Goal: Information Seeking & Learning: Learn about a topic

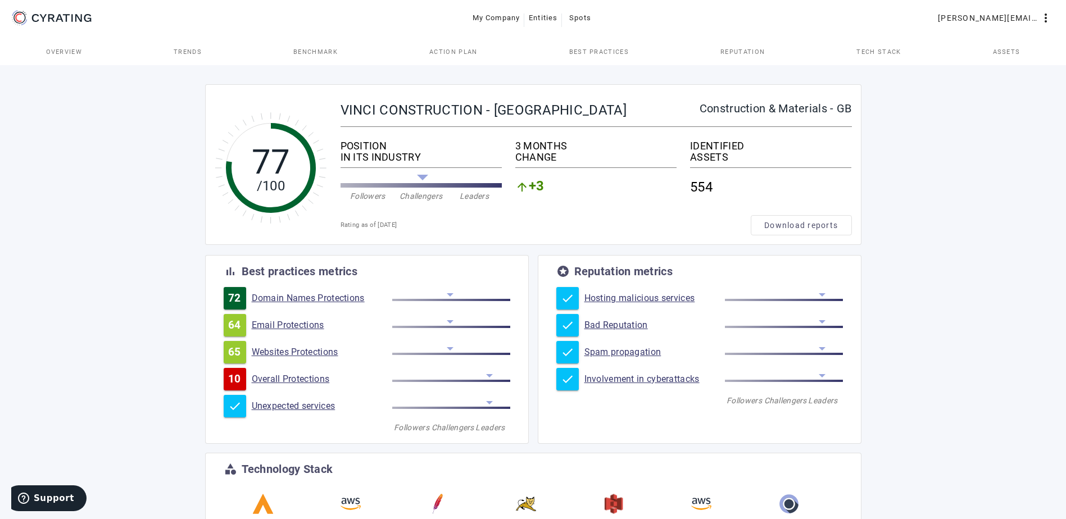
click at [298, 297] on link "Domain Names Protections" at bounding box center [322, 298] width 141 height 11
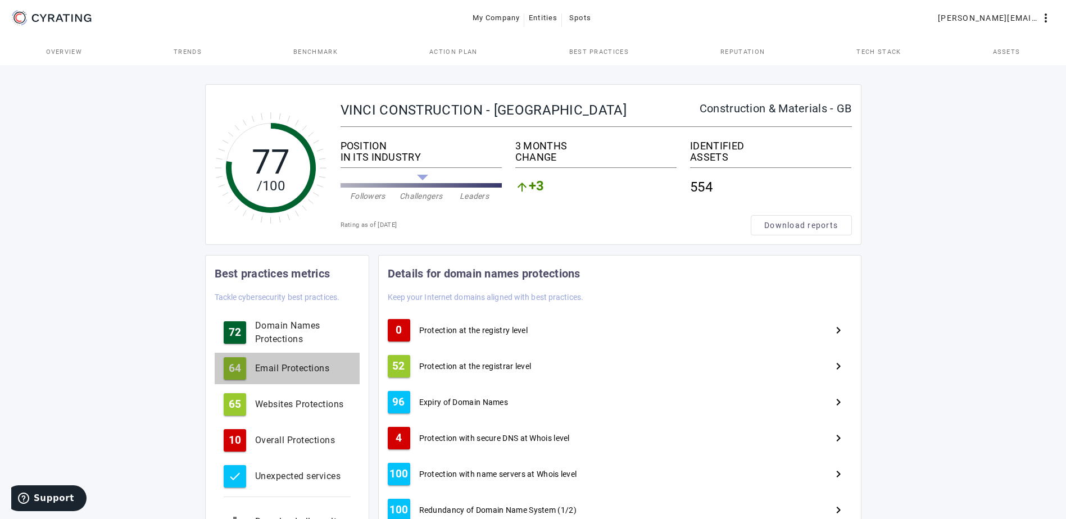
click at [296, 366] on div "Email Protections" at bounding box center [303, 368] width 96 height 13
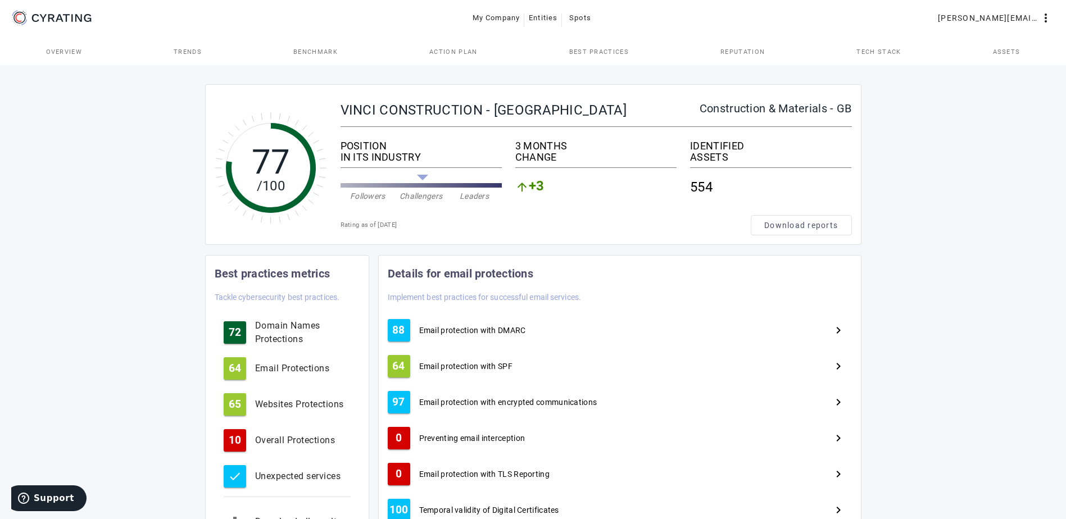
drag, startPoint x: 490, startPoint y: 327, endPoint x: 579, endPoint y: 343, distance: 90.8
click at [490, 326] on span "Email protection with DMARC" at bounding box center [472, 330] width 107 height 11
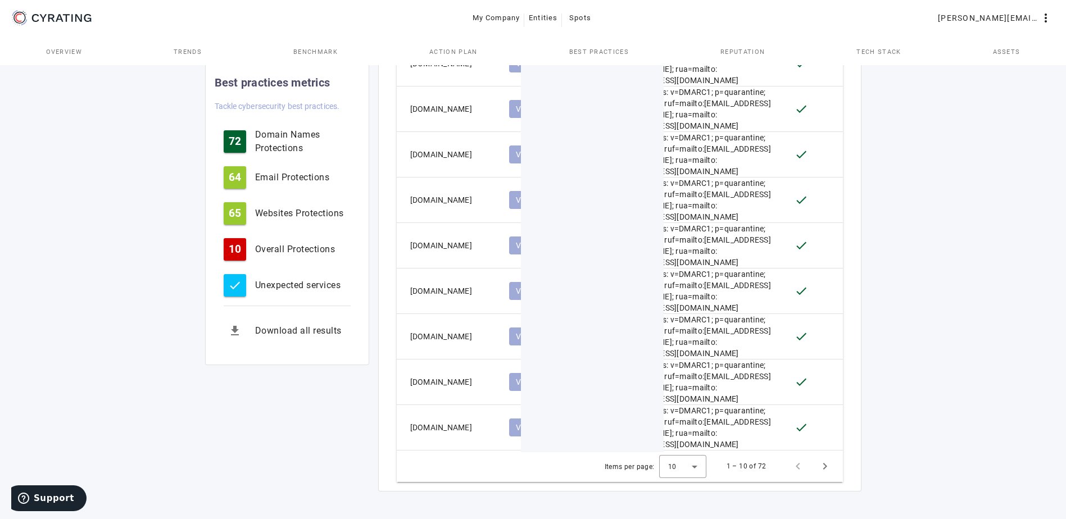
scroll to position [662, 0]
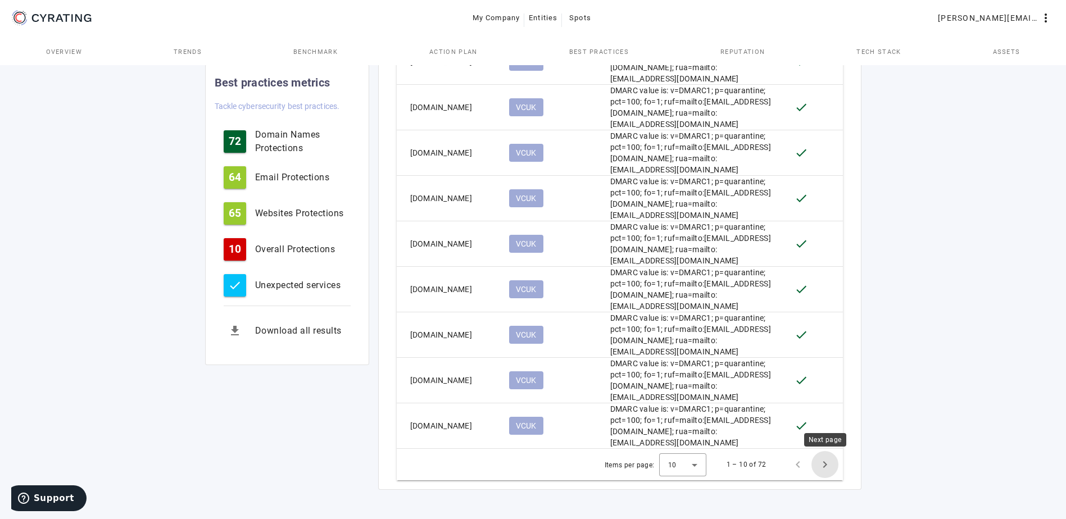
click at [827, 463] on span "Next page" at bounding box center [825, 464] width 27 height 27
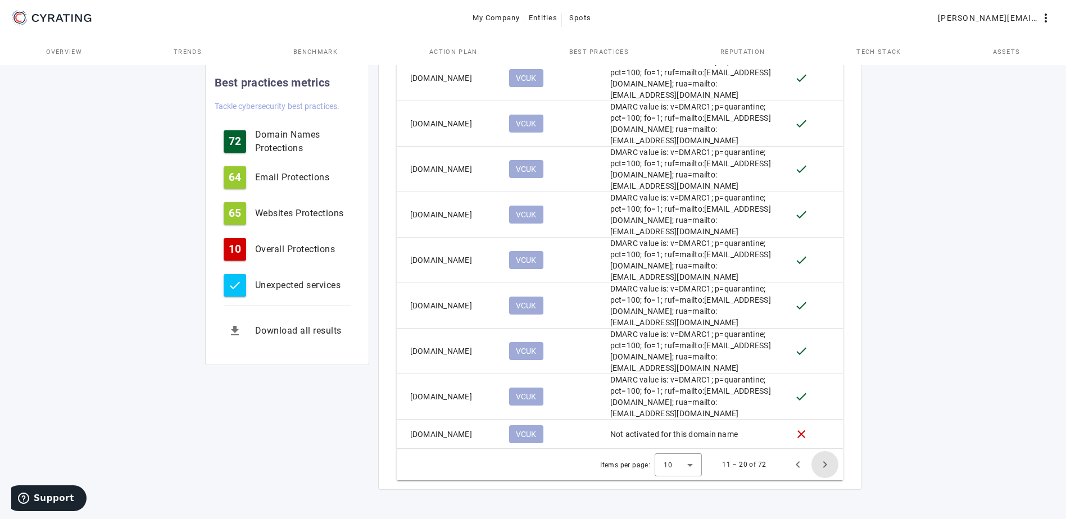
scroll to position [634, 0]
click at [827, 463] on span "Next page" at bounding box center [825, 464] width 27 height 27
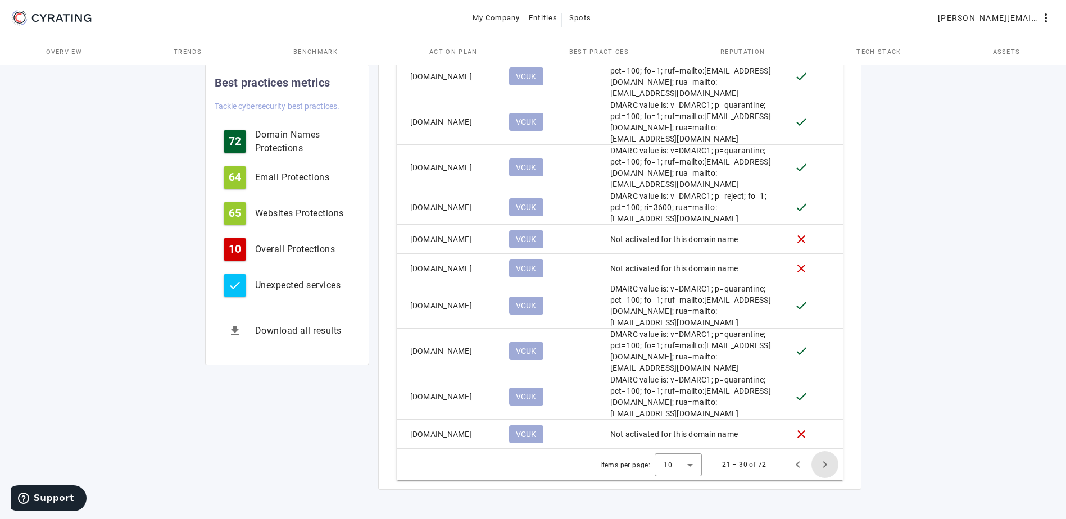
click at [826, 463] on span "Next page" at bounding box center [825, 464] width 27 height 27
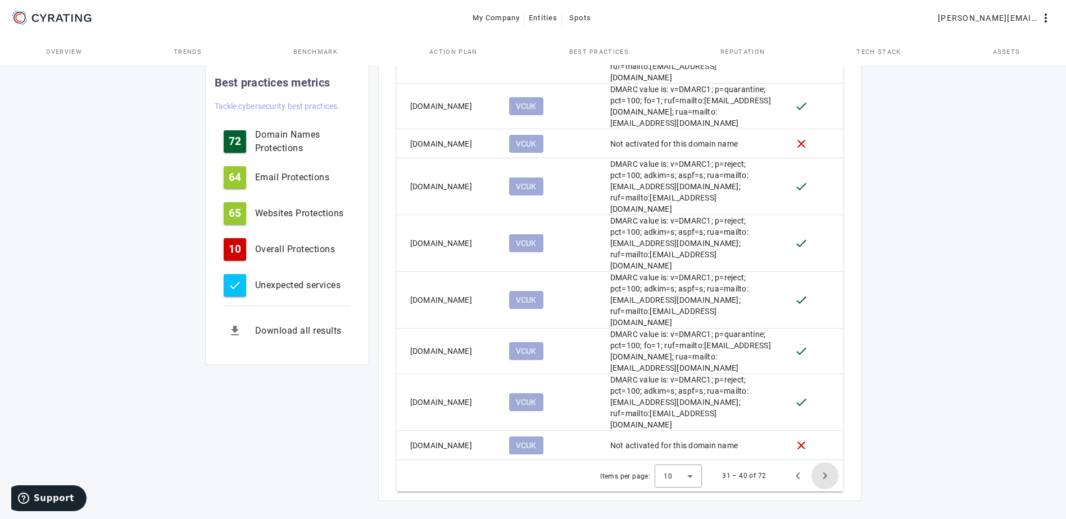
scroll to position [685, 0]
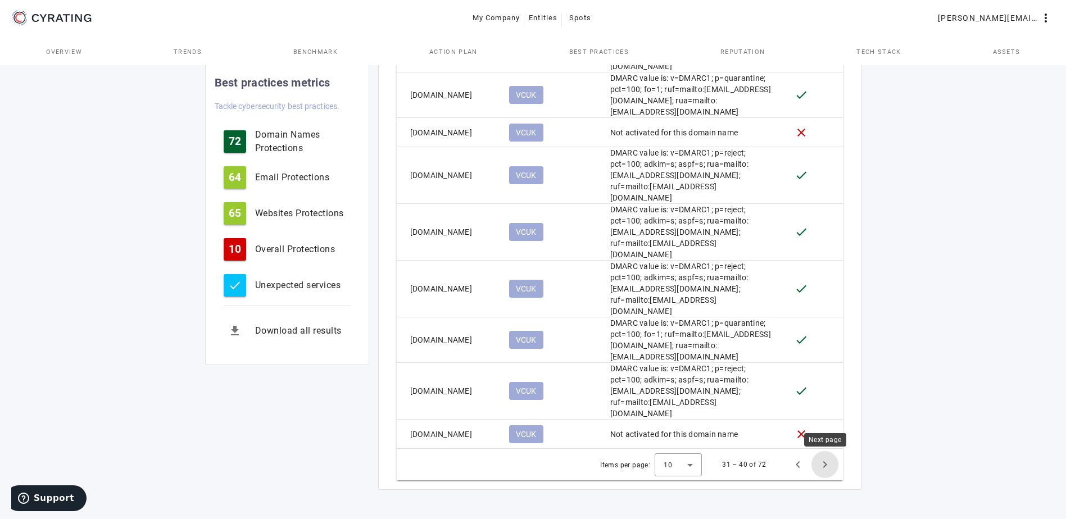
click at [825, 464] on span "Next page" at bounding box center [825, 464] width 27 height 27
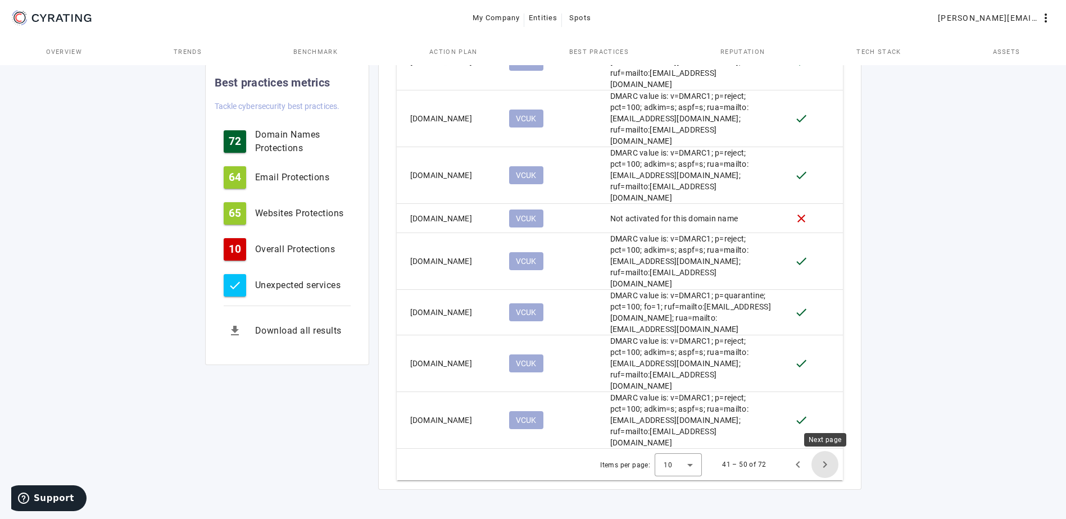
click at [827, 461] on span "Next page" at bounding box center [825, 464] width 27 height 27
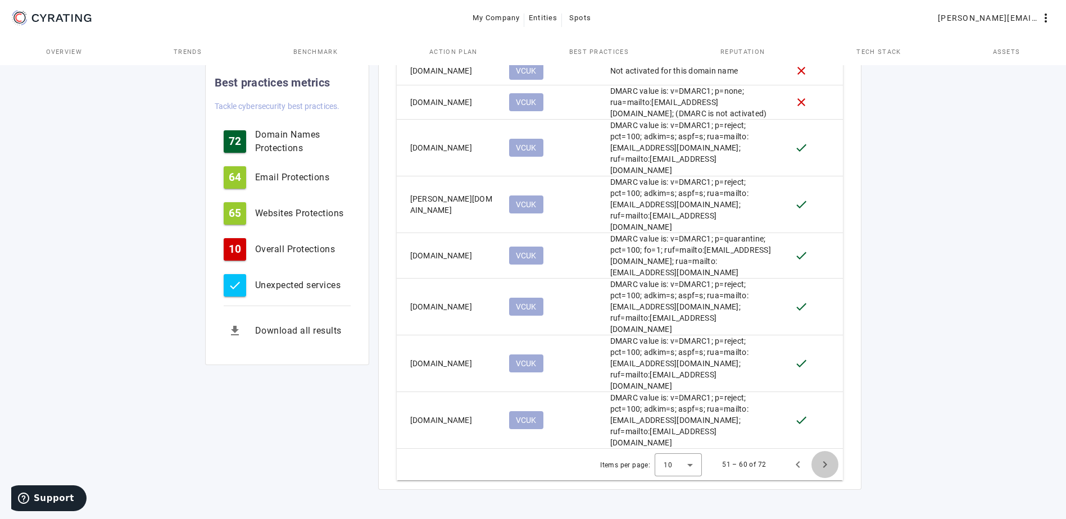
scroll to position [690, 0]
click at [821, 465] on span "Next page" at bounding box center [825, 464] width 27 height 27
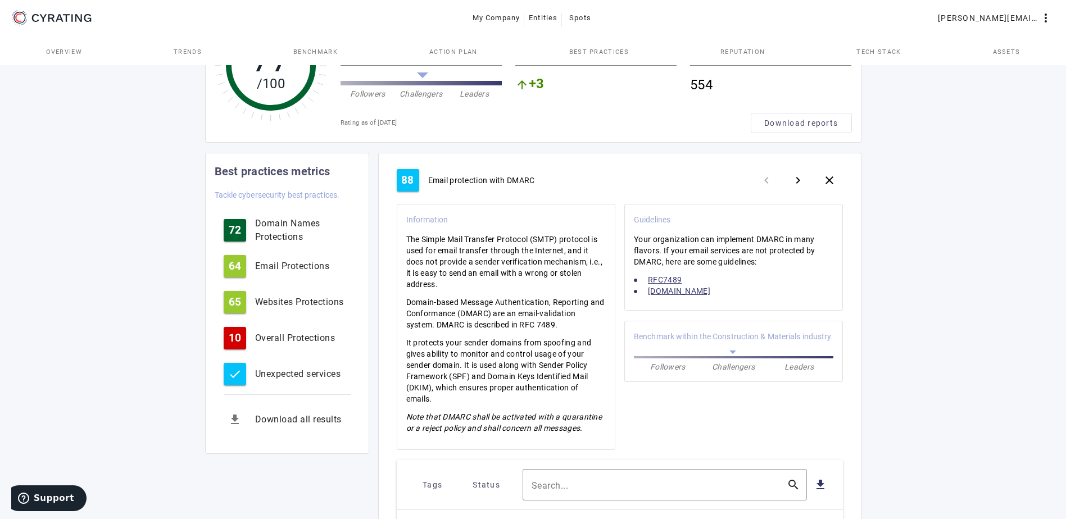
scroll to position [0, 0]
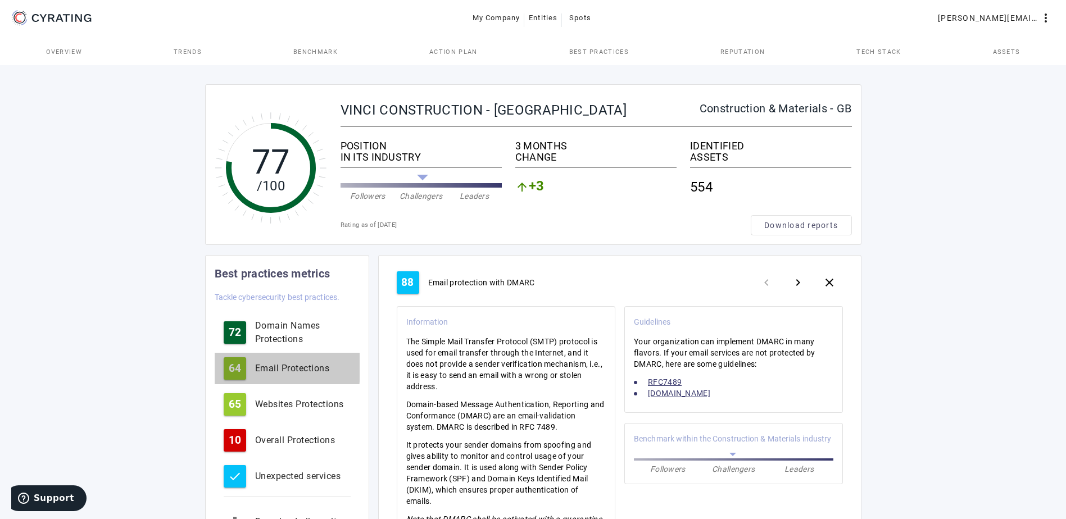
click at [263, 368] on div "Email Protections" at bounding box center [303, 368] width 96 height 13
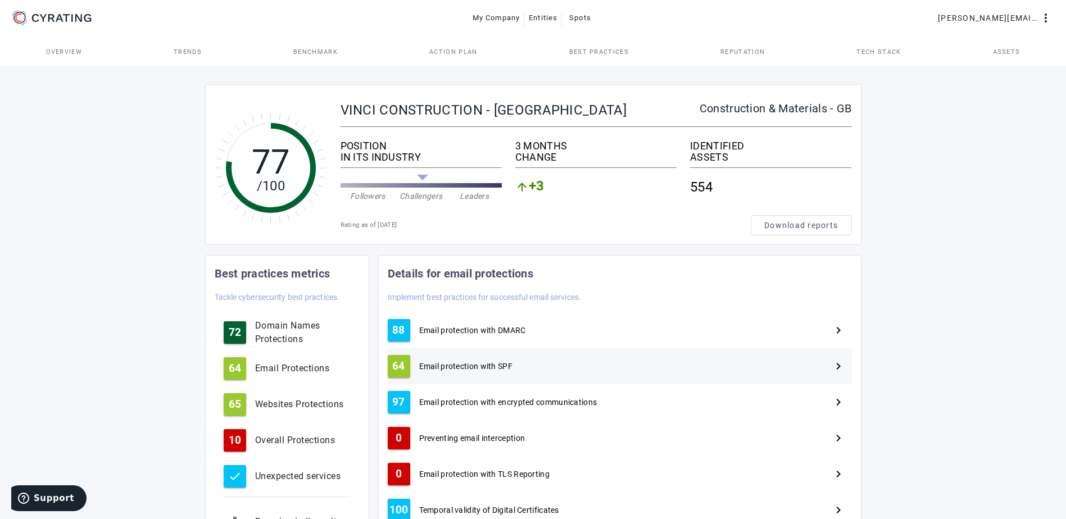
click at [464, 363] on span "Email protection with SPF" at bounding box center [466, 366] width 94 height 11
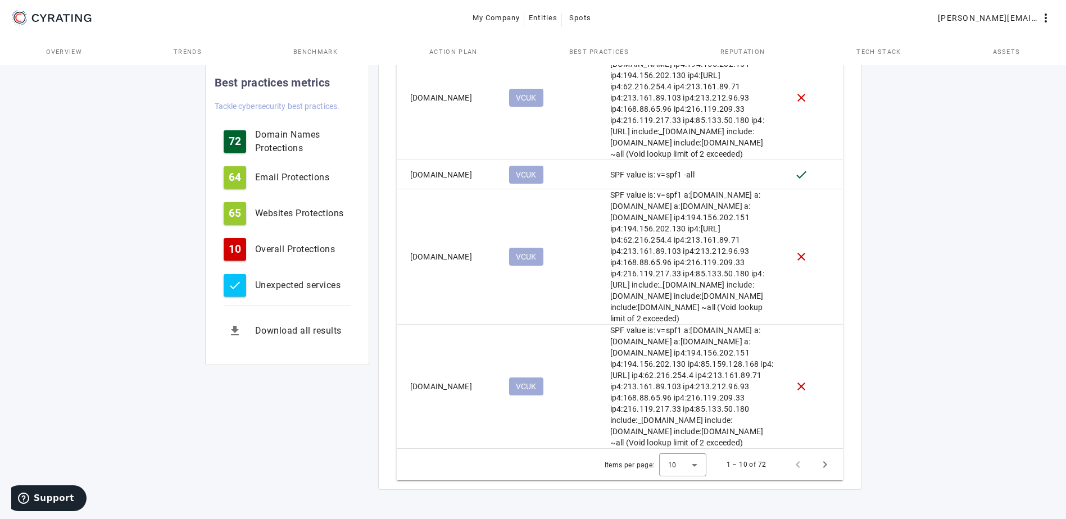
scroll to position [1124, 0]
click at [822, 471] on span "Next page" at bounding box center [825, 464] width 27 height 27
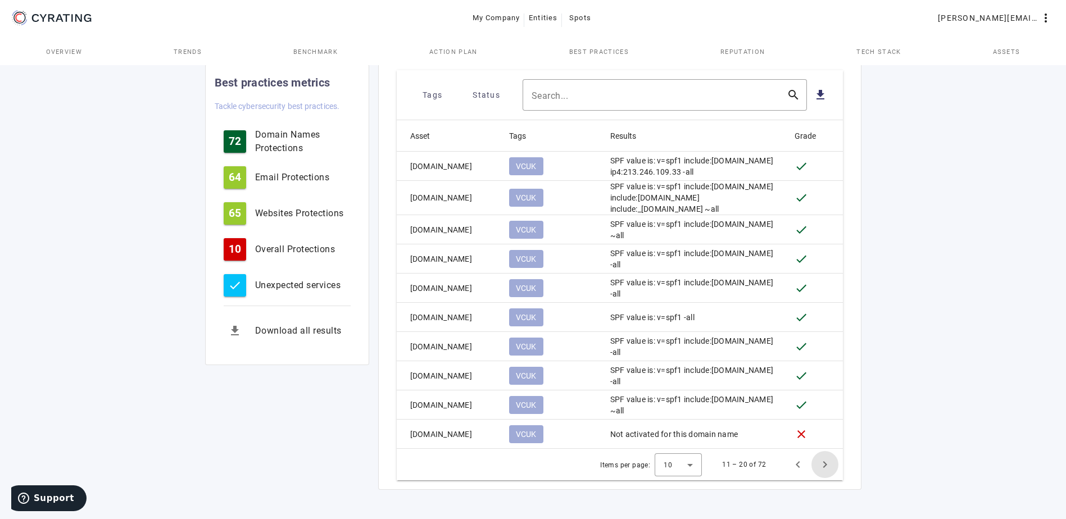
scroll to position [504, 0]
click at [825, 463] on span "Next page" at bounding box center [825, 464] width 27 height 27
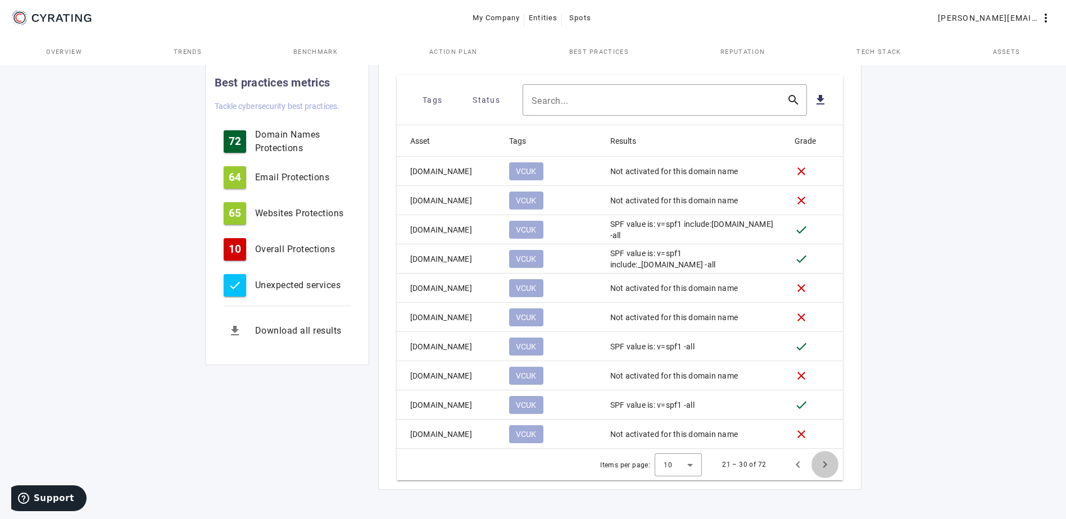
scroll to position [487, 0]
click at [822, 463] on span "Next page" at bounding box center [825, 464] width 27 height 27
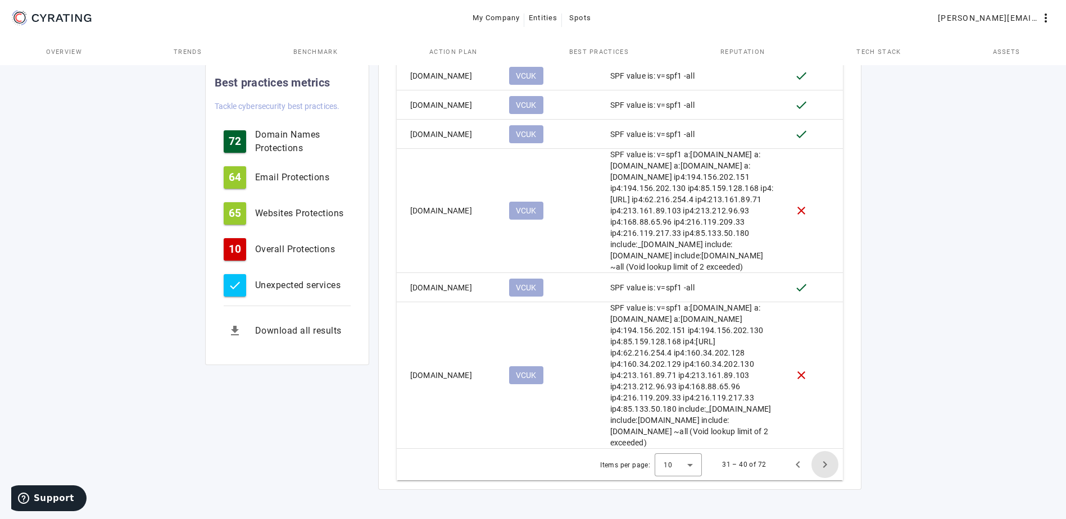
scroll to position [1013, 0]
click at [827, 461] on span "Next page" at bounding box center [825, 464] width 27 height 27
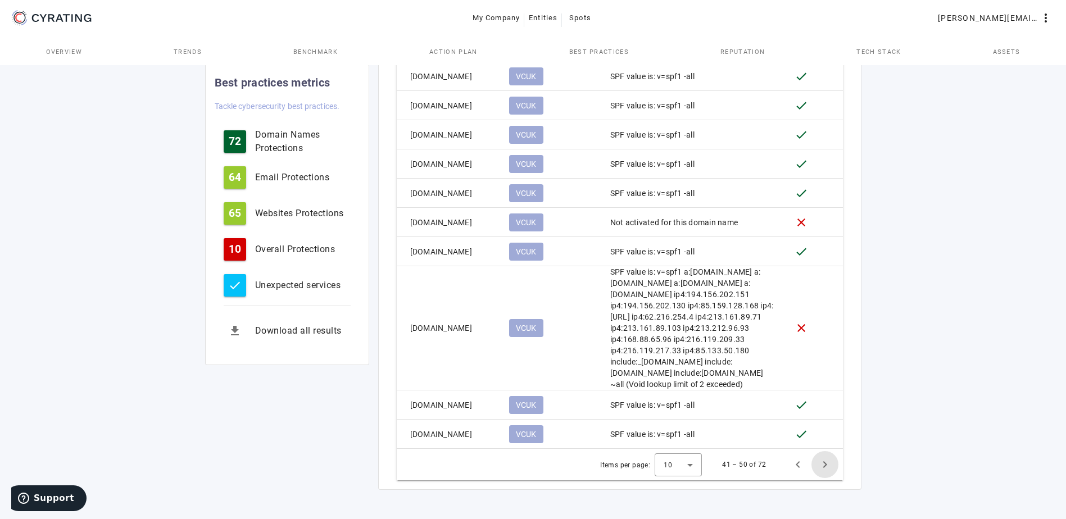
scroll to position [616, 0]
click at [825, 460] on span "Next page" at bounding box center [825, 464] width 27 height 27
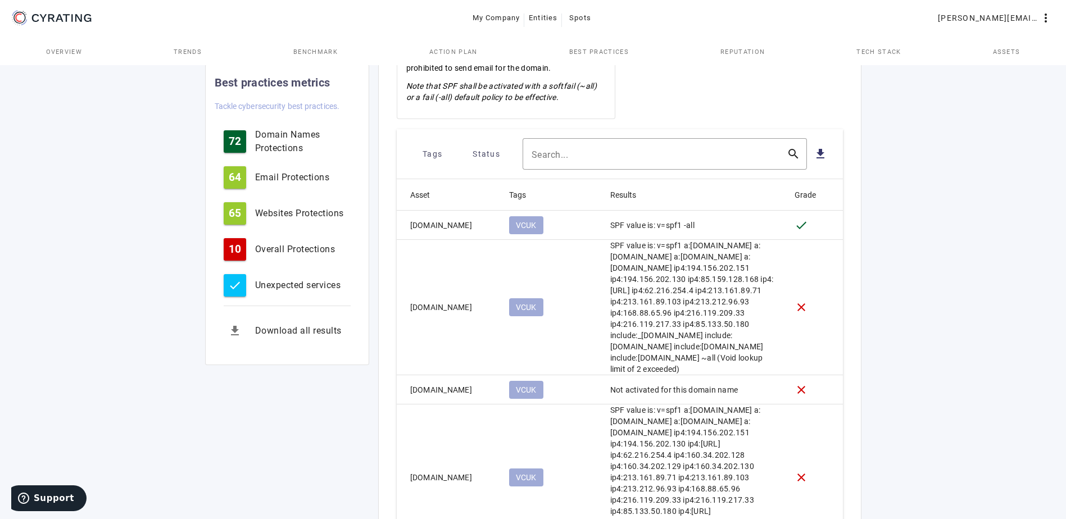
scroll to position [401, 0]
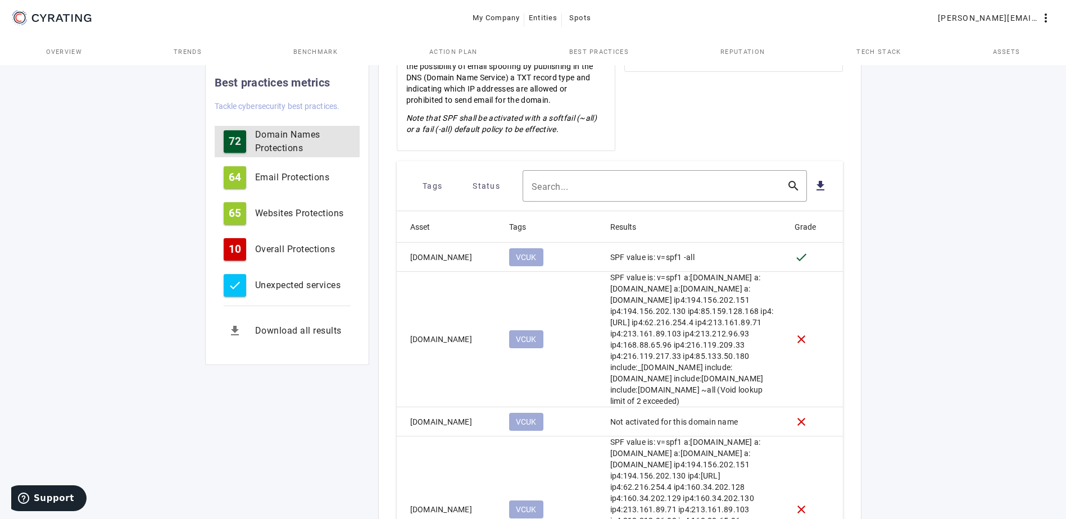
click at [267, 138] on div "Domain Names Protections" at bounding box center [303, 141] width 96 height 27
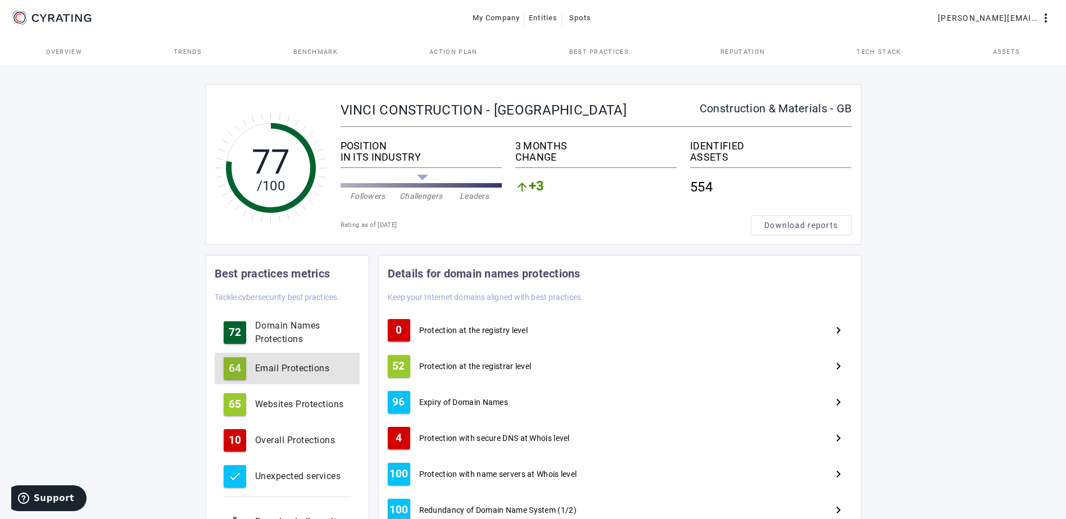
click at [291, 363] on div "Email Protections" at bounding box center [303, 368] width 96 height 13
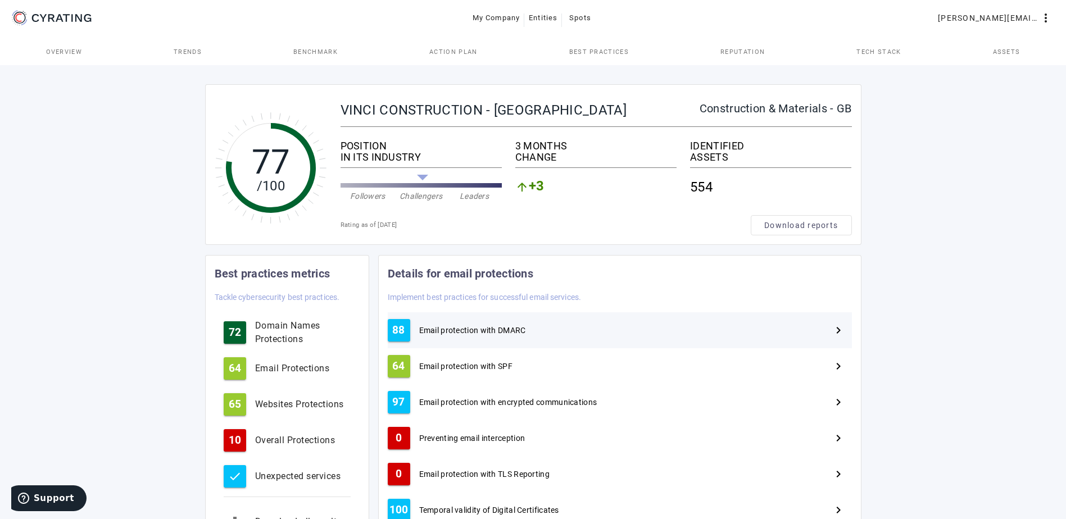
click at [497, 330] on span "Email protection with DMARC" at bounding box center [472, 330] width 107 height 11
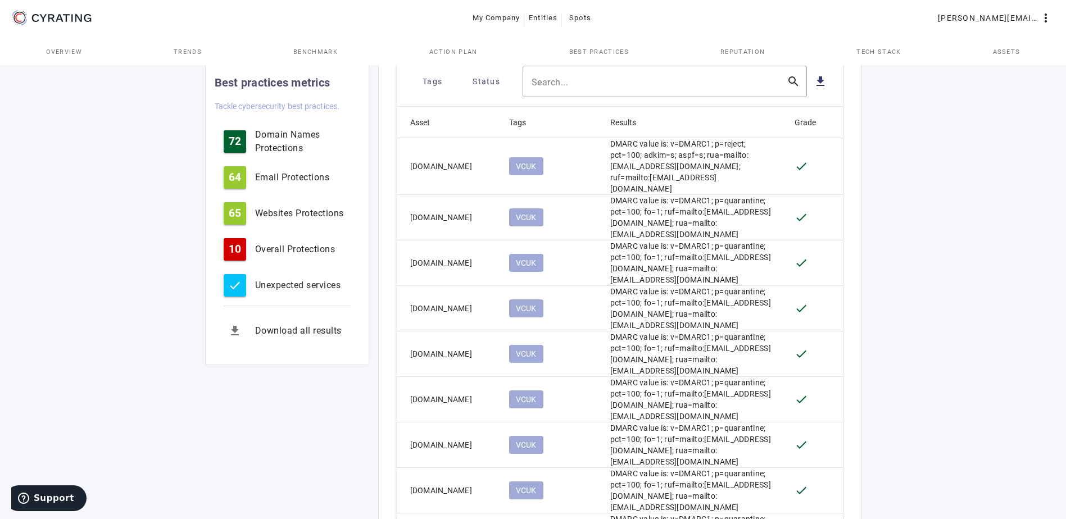
scroll to position [662, 0]
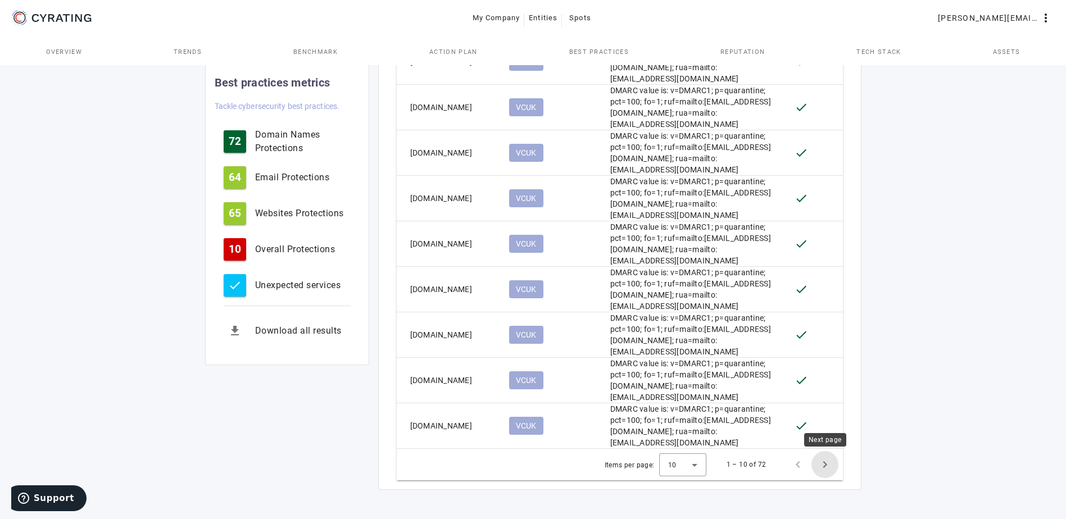
click at [826, 465] on span "Next page" at bounding box center [825, 464] width 27 height 27
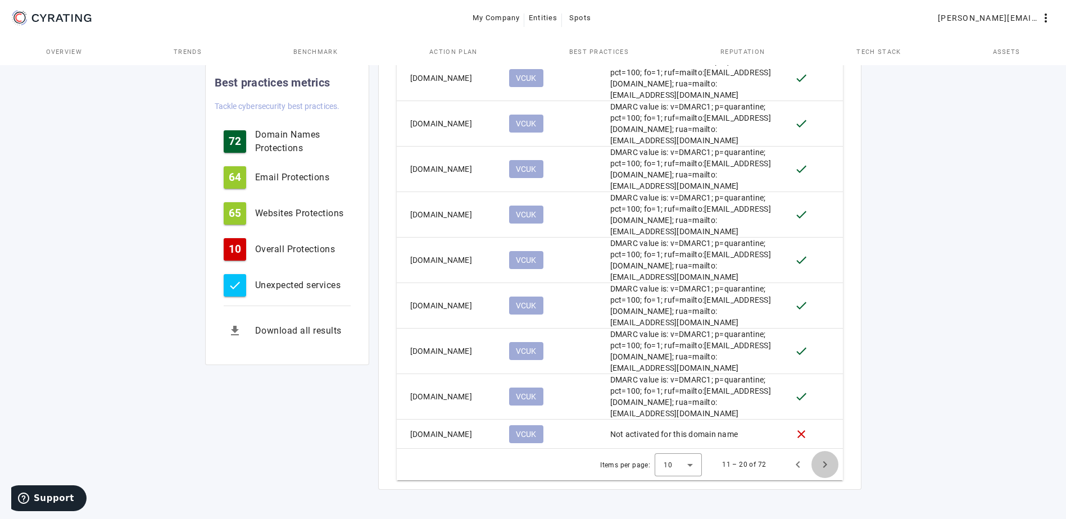
scroll to position [634, 0]
click at [821, 464] on span "Next page" at bounding box center [825, 464] width 27 height 27
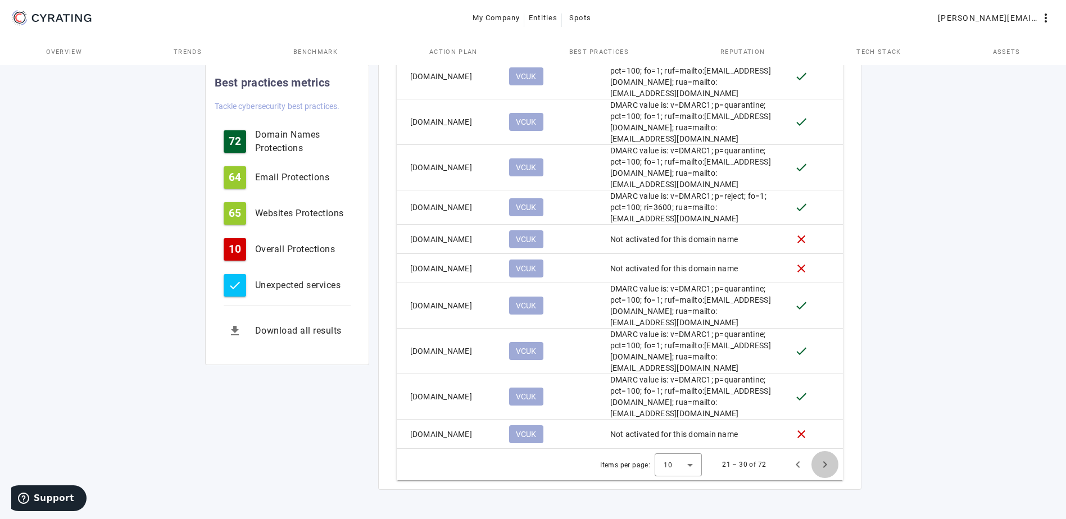
scroll to position [590, 0]
click at [824, 463] on span "Next page" at bounding box center [825, 464] width 27 height 27
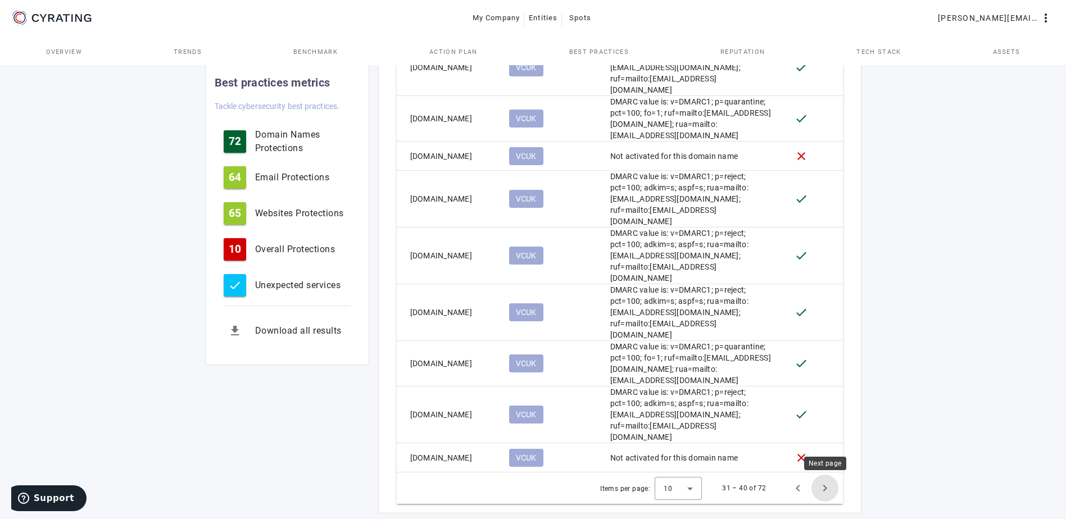
click at [825, 482] on span "Next page" at bounding box center [825, 488] width 27 height 27
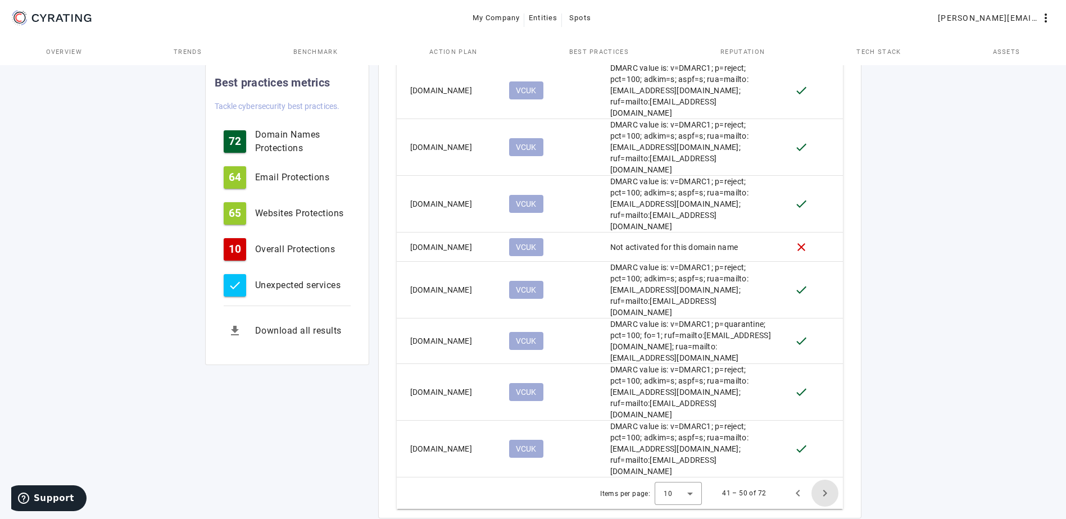
scroll to position [724, 0]
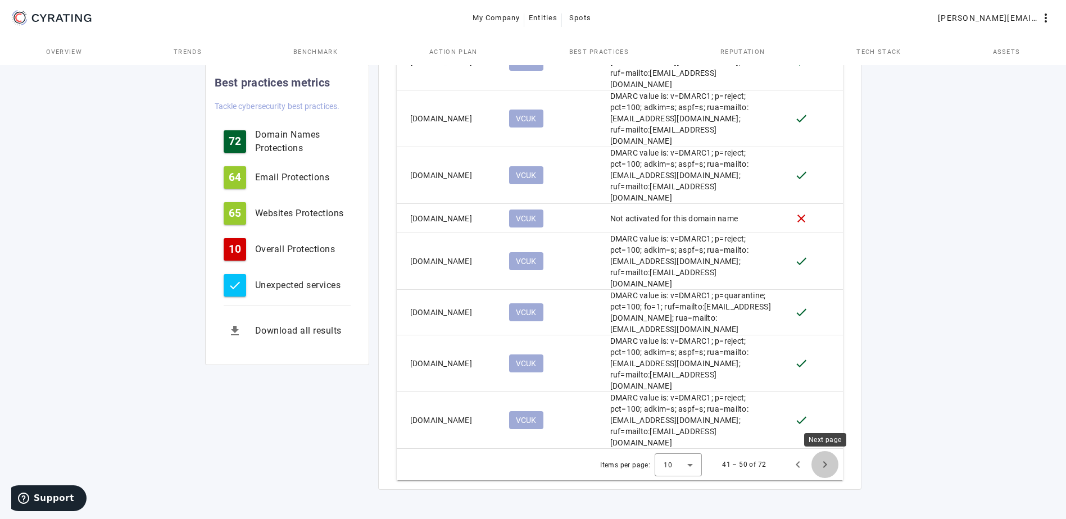
click at [820, 463] on span "Next page" at bounding box center [825, 464] width 27 height 27
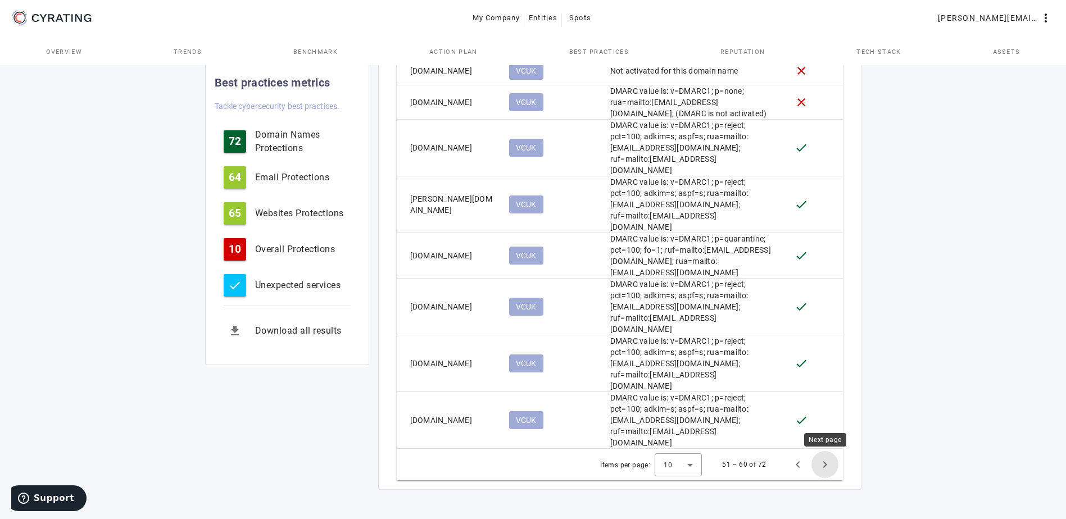
click at [825, 464] on span "Next page" at bounding box center [825, 464] width 27 height 27
